Goal: Find specific page/section: Find specific page/section

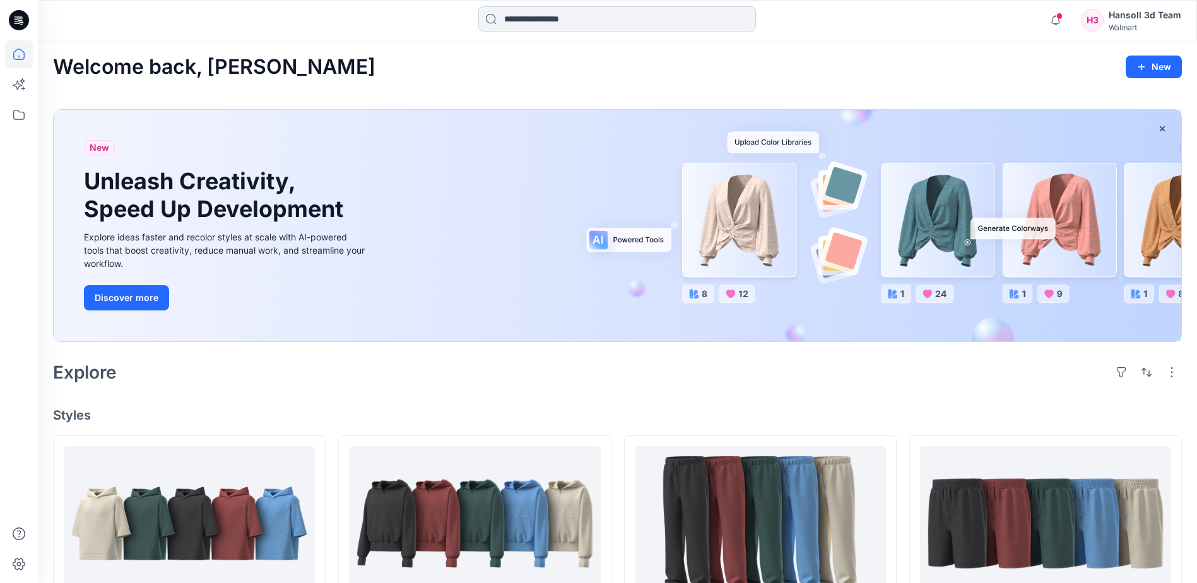
click at [559, 15] on input at bounding box center [617, 18] width 278 height 25
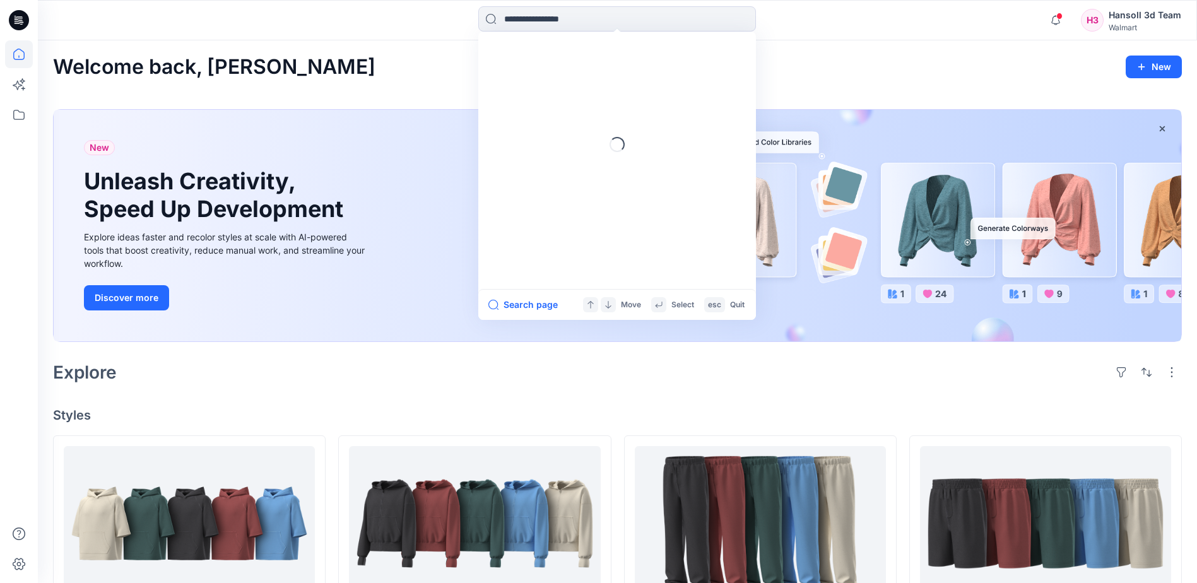
paste input "**********"
type input "**********"
click at [615, 71] on mark "FYE 2027 S1 UP [PERSON_NAME] BOTTOM" at bounding box center [596, 69] width 185 height 15
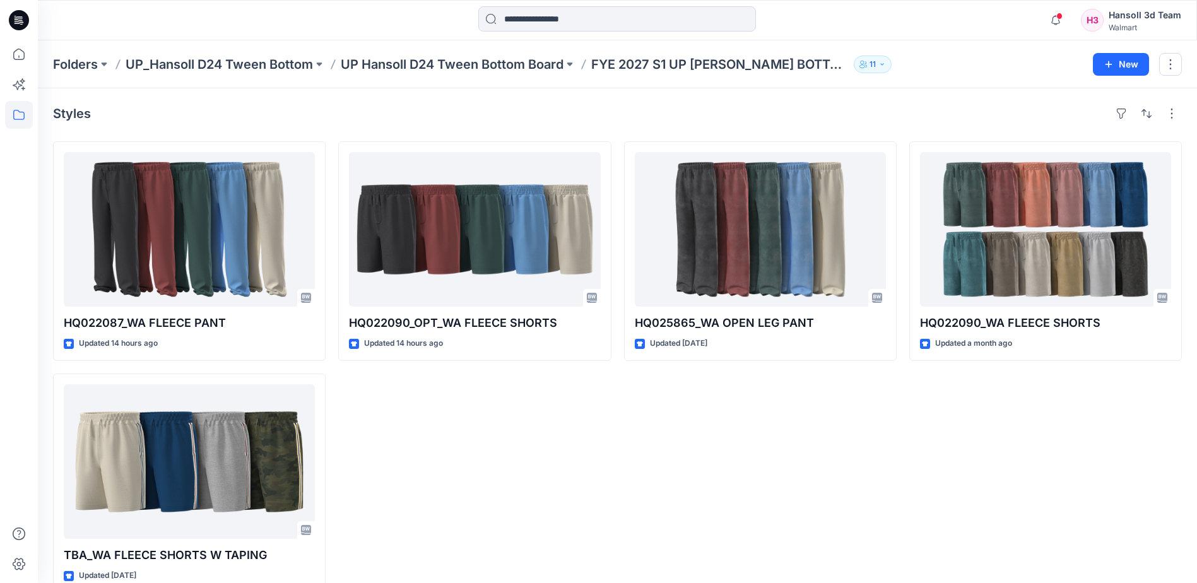
click at [521, 433] on div "HQ022090_OPT_WA FLEECE SHORTS Updated 14 hours ago" at bounding box center [474, 367] width 273 height 452
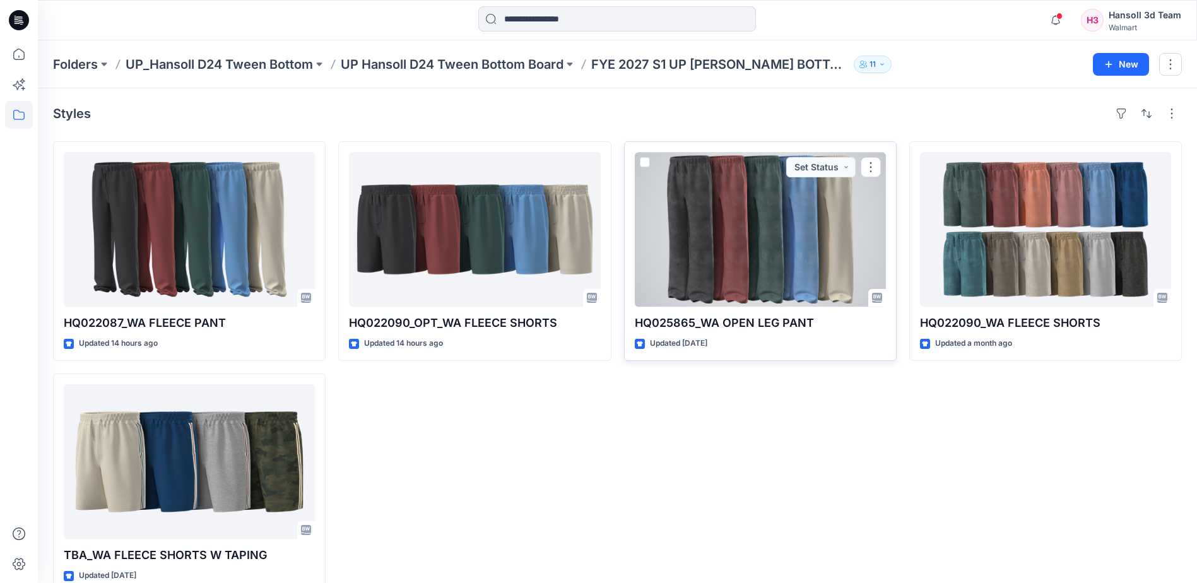
click at [797, 253] on div at bounding box center [760, 229] width 251 height 155
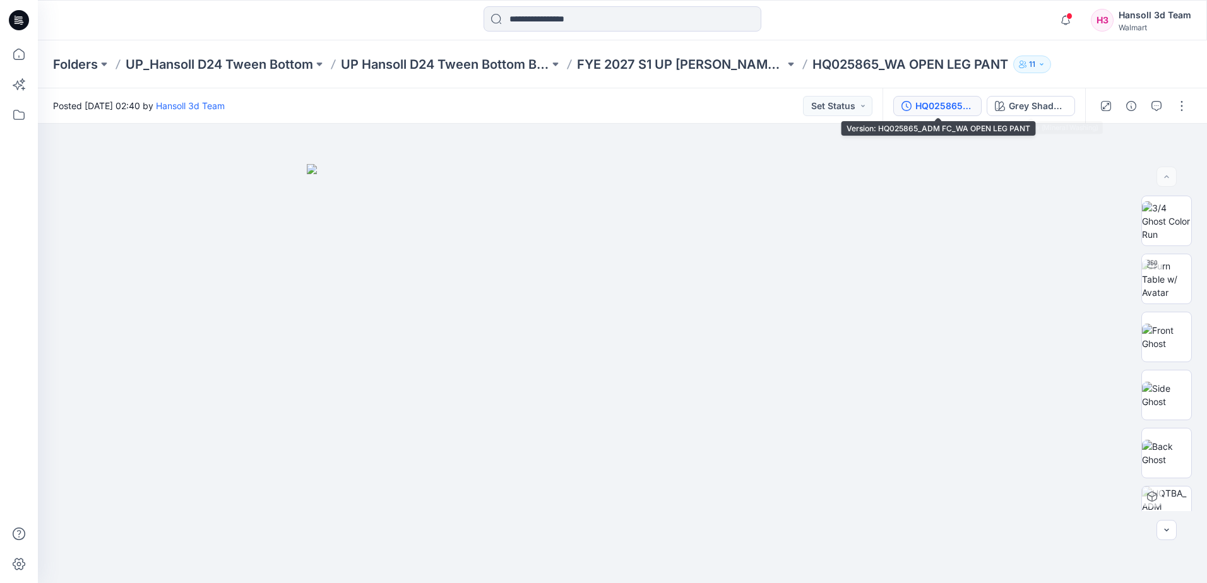
click at [927, 105] on div "HQ025865_ADM FC_WA OPEN LEG PANT" at bounding box center [944, 106] width 58 height 14
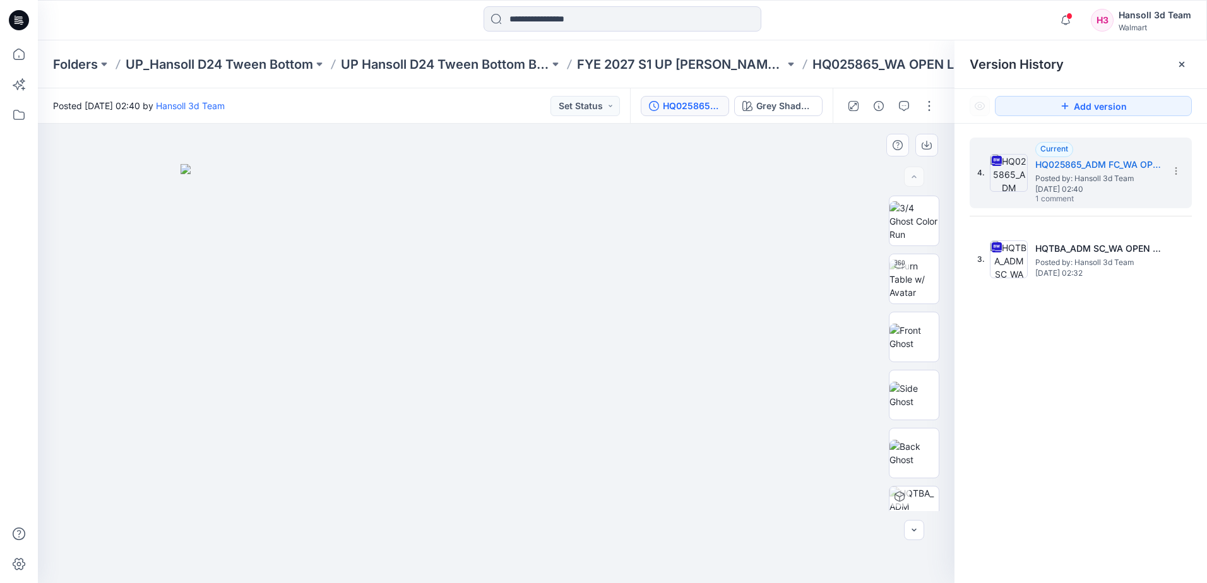
click at [596, 379] on img at bounding box center [496, 373] width 631 height 419
click at [571, 423] on img at bounding box center [496, 373] width 631 height 419
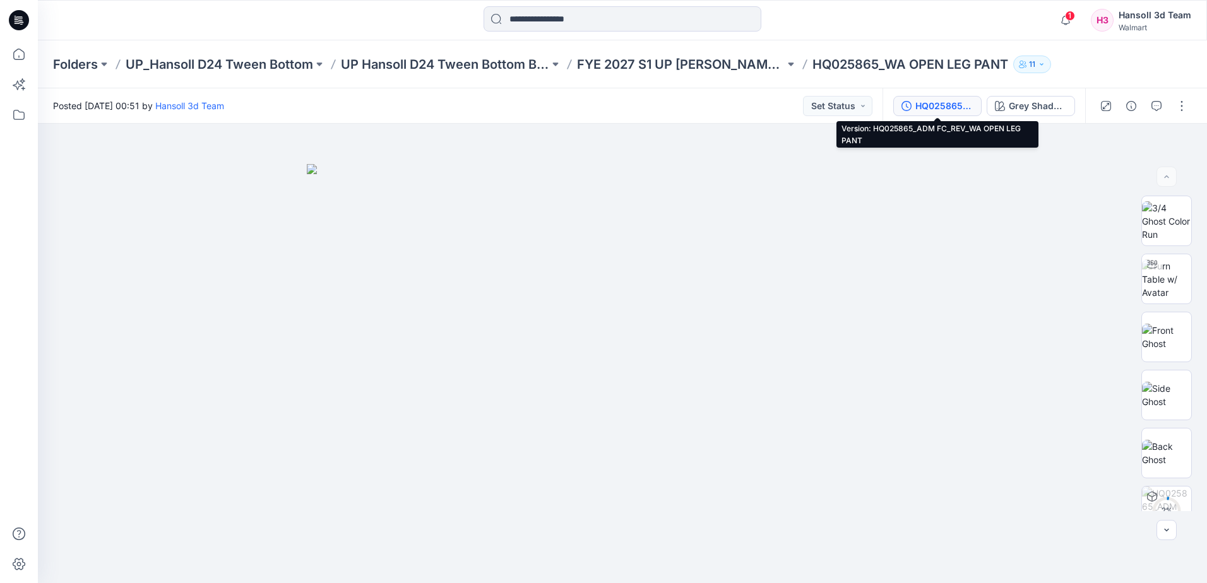
click at [930, 105] on div "HQ025865_ADM FC_REV_WA OPEN LEG PANT" at bounding box center [944, 106] width 58 height 14
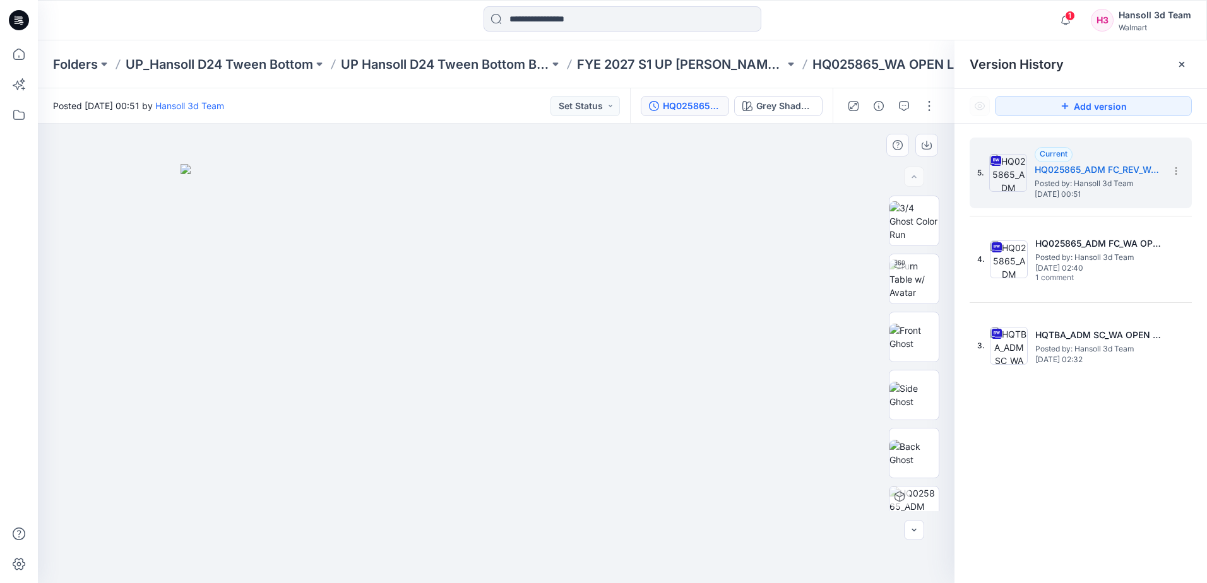
drag, startPoint x: 585, startPoint y: 353, endPoint x: 579, endPoint y: 358, distance: 8.1
click at [585, 353] on img at bounding box center [496, 373] width 631 height 419
